Goal: Task Accomplishment & Management: Manage account settings

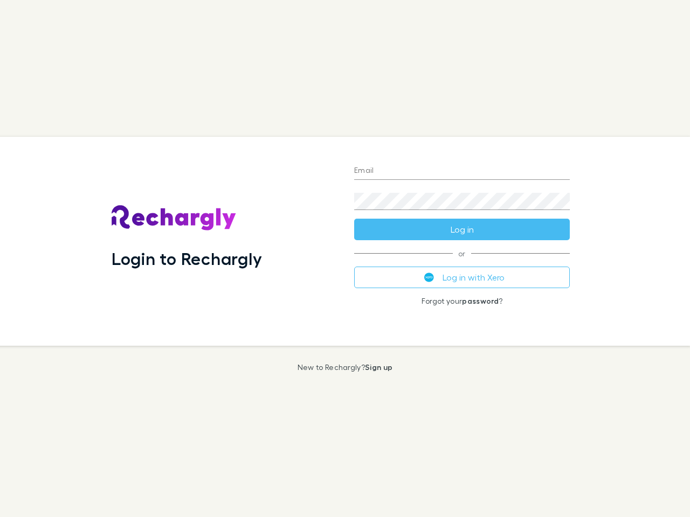
click at [345, 259] on div "Login to Rechargly" at bounding box center [224, 241] width 242 height 209
click at [462, 171] on input "Email" at bounding box center [462, 171] width 216 height 17
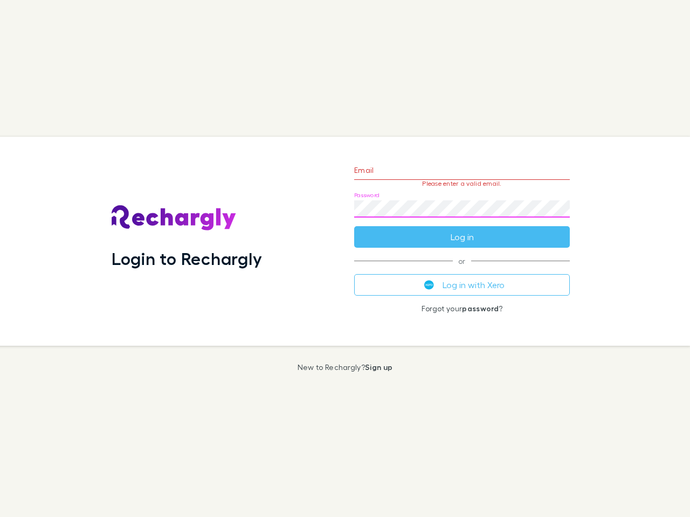
click at [462, 230] on form "Email Please enter a valid email. Password Log in" at bounding box center [462, 201] width 216 height 94
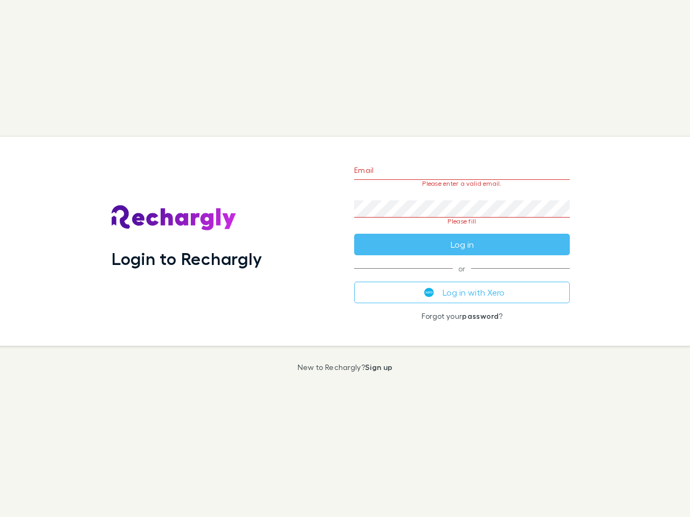
click at [462, 277] on div "Email Please enter a valid email. Password Please fill Log in or Log in with Xe…" at bounding box center [461, 241] width 233 height 209
